Goal: Find specific page/section: Find specific page/section

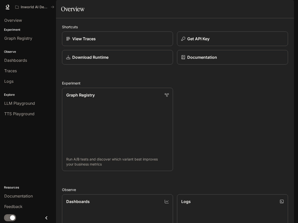
click at [285, 6] on icon "button" at bounding box center [287, 7] width 4 height 4
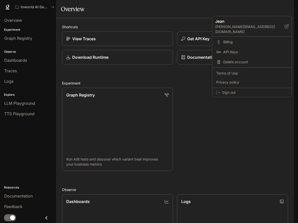
click at [51, 0] on div at bounding box center [149, 111] width 298 height 223
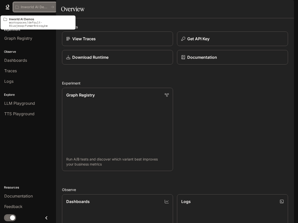
click at [49, 4] on button "Inworld AI Demos" at bounding box center [35, 7] width 44 height 10
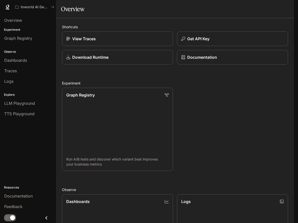
click at [288, 8] on icon "button" at bounding box center [287, 7] width 3 height 3
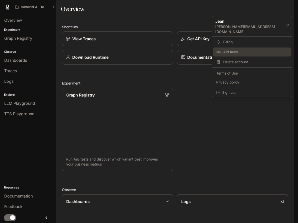
click at [239, 50] on span "API Keys" at bounding box center [255, 52] width 65 height 5
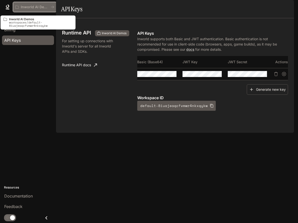
click at [32, 9] on p "Inworld AI Demos" at bounding box center [35, 7] width 28 height 4
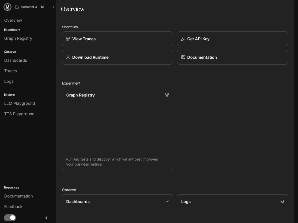
click at [7, 6] on icon at bounding box center [7, 7] width 5 height 5
click at [46, 7] on p "Inworld AI Demos" at bounding box center [35, 7] width 28 height 4
click at [25, 40] on span "Graph Registry" at bounding box center [18, 38] width 28 height 6
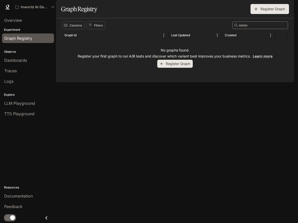
click at [290, 6] on div "button" at bounding box center [287, 7] width 7 height 7
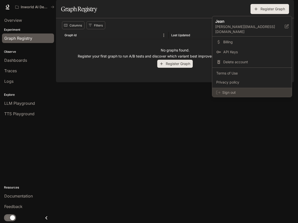
click at [238, 90] on span "Sign out" at bounding box center [255, 92] width 66 height 5
